Goal: Find specific page/section: Find specific page/section

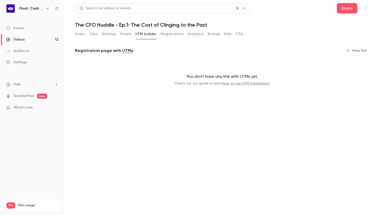
click at [27, 28] on link "Events" at bounding box center [32, 27] width 65 height 11
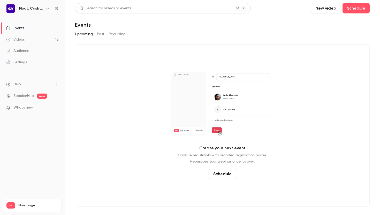
click at [101, 36] on button "Past" at bounding box center [100, 34] width 7 height 8
